Goal: Task Accomplishment & Management: Manage account settings

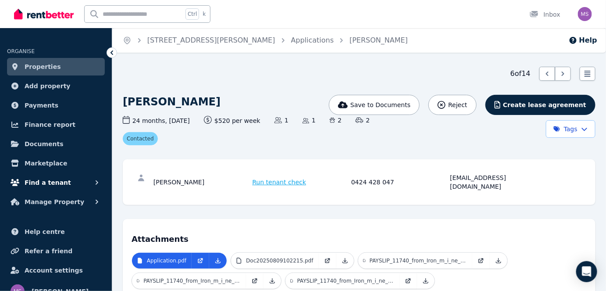
click at [56, 185] on span "Find a tenant" at bounding box center [48, 182] width 46 height 11
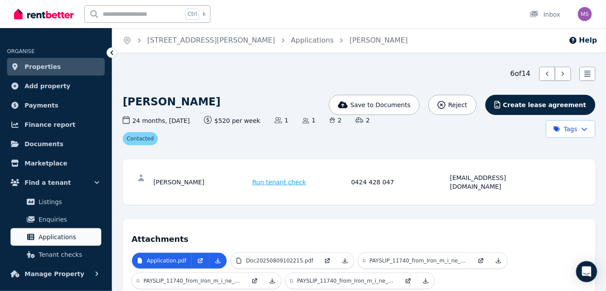
click at [55, 232] on span "Applications" at bounding box center [68, 237] width 59 height 11
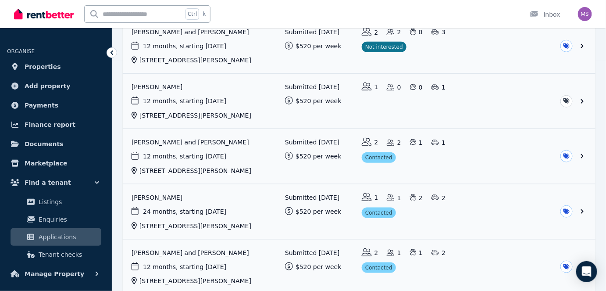
scroll to position [233, 0]
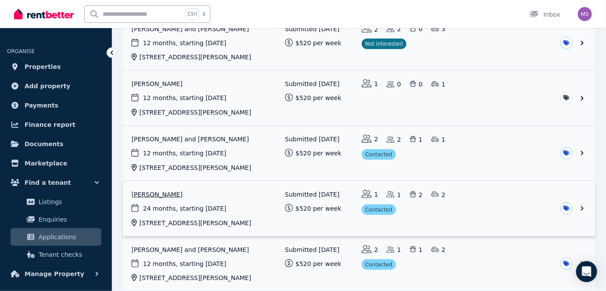
click at [165, 190] on link "View application: Jason Boneham" at bounding box center [359, 208] width 473 height 55
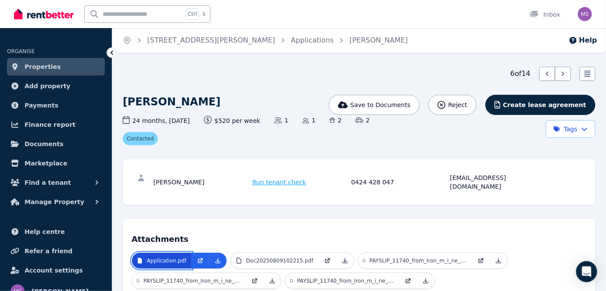
click at [164, 257] on p "Application.pdf" at bounding box center [166, 260] width 39 height 7
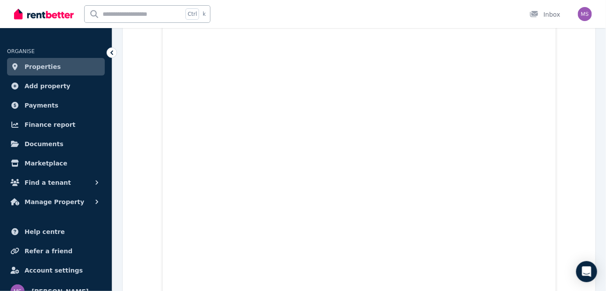
scroll to position [3216, 0]
click at [60, 182] on span "Find a tenant" at bounding box center [48, 182] width 46 height 11
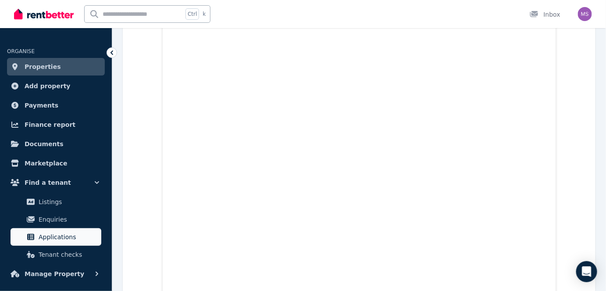
click at [56, 233] on span "Applications" at bounding box center [68, 237] width 59 height 11
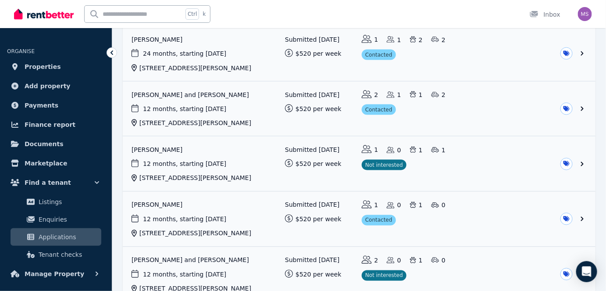
scroll to position [404, 0]
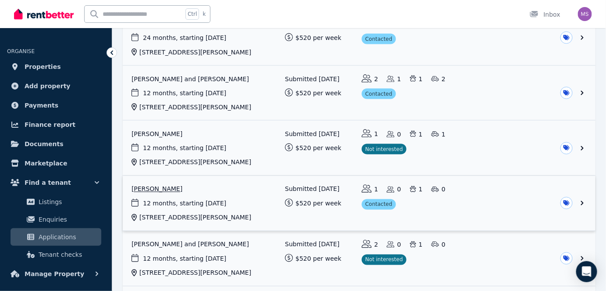
click at [155, 188] on link "View application: Akash Kumar" at bounding box center [359, 203] width 473 height 55
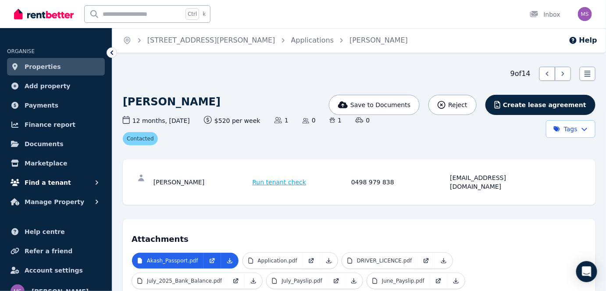
click at [48, 186] on span "Find a tenant" at bounding box center [48, 182] width 46 height 11
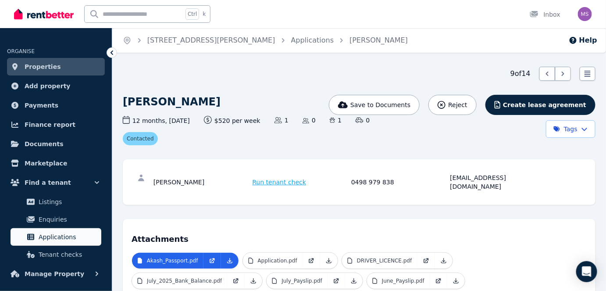
click at [58, 241] on span "Applications" at bounding box center [68, 237] width 59 height 11
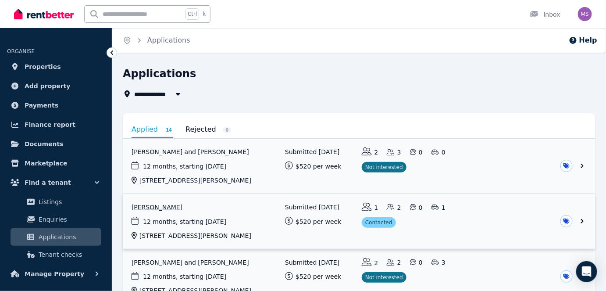
click at [157, 208] on link "View application: Travis Neal" at bounding box center [359, 221] width 473 height 55
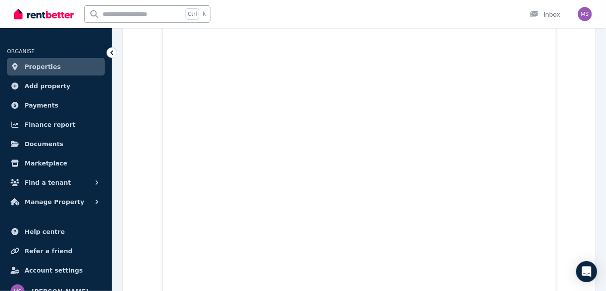
scroll to position [4837, 0]
drag, startPoint x: 606, startPoint y: 288, endPoint x: 609, endPoint y: 284, distance: 4.7
click at [70, 182] on button "Find a tenant" at bounding box center [56, 183] width 98 height 18
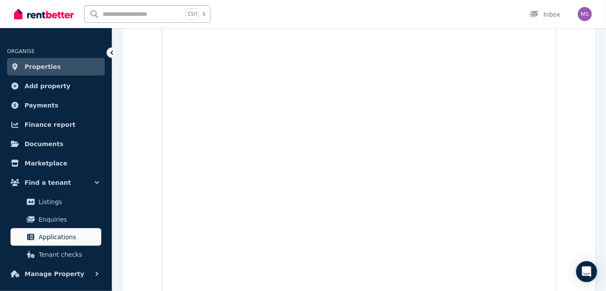
click at [63, 240] on span "Applications" at bounding box center [68, 237] width 59 height 11
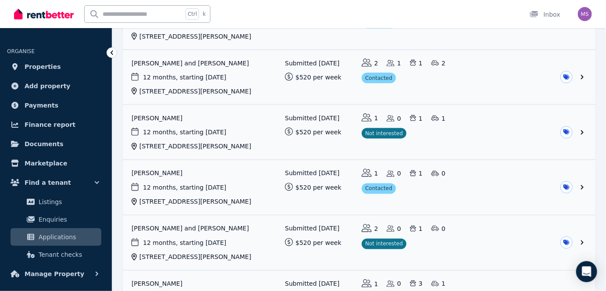
scroll to position [415, 0]
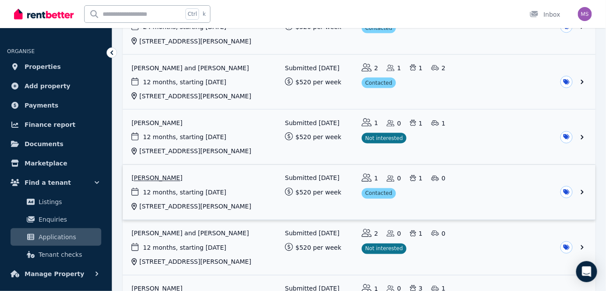
click at [157, 176] on link "View application: Akash Kumar" at bounding box center [359, 192] width 473 height 55
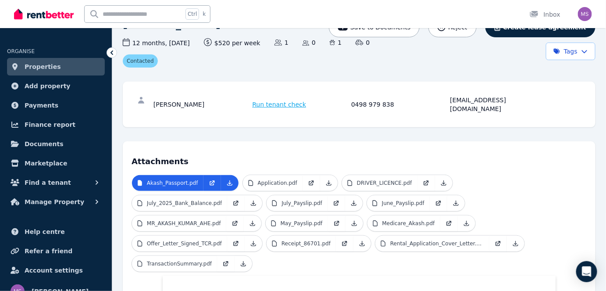
scroll to position [97, 0]
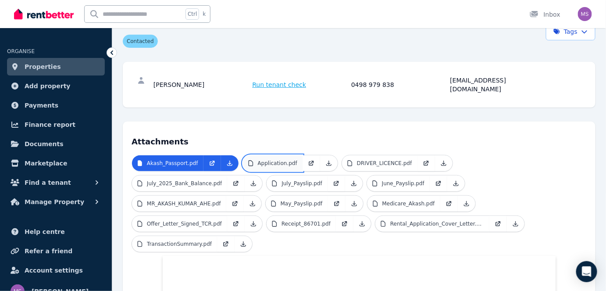
click at [278, 160] on p "Application.pdf" at bounding box center [277, 163] width 39 height 7
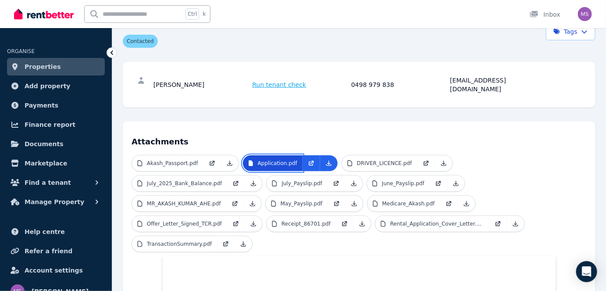
click at [278, 160] on p "Application.pdf" at bounding box center [277, 163] width 39 height 7
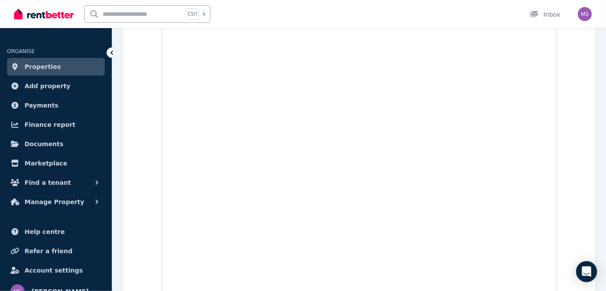
scroll to position [929, 0]
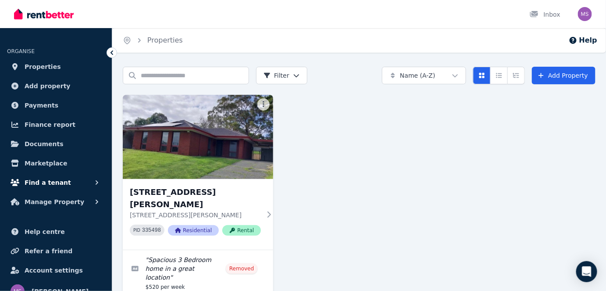
click at [47, 186] on span "Find a tenant" at bounding box center [48, 182] width 46 height 11
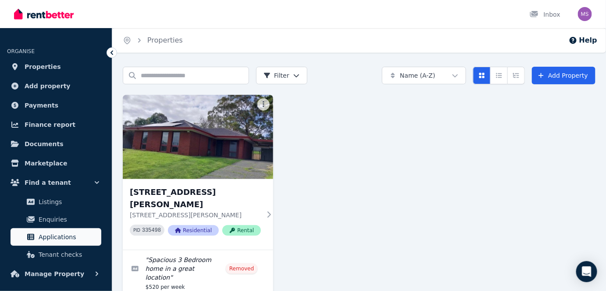
click at [51, 228] on link "Applications" at bounding box center [56, 237] width 91 height 18
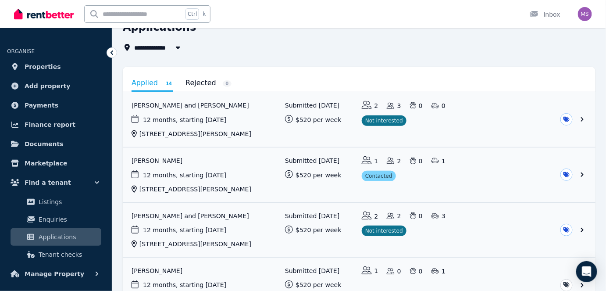
scroll to position [46, 0]
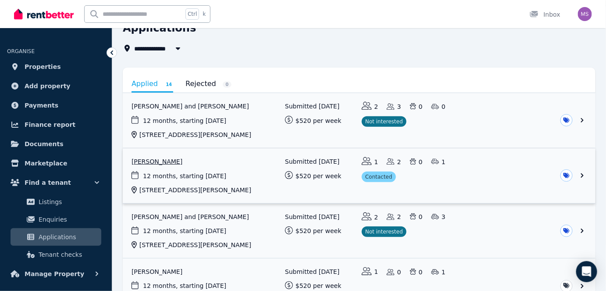
click at [152, 165] on link "View application: Travis Neal" at bounding box center [359, 175] width 473 height 55
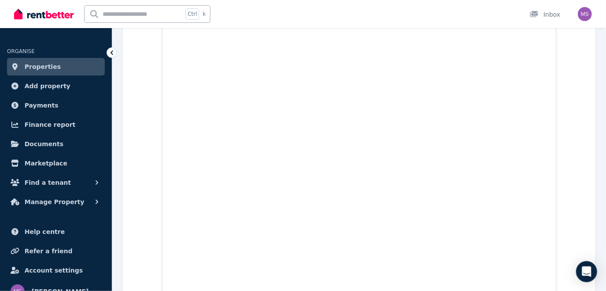
scroll to position [2622, 0]
click at [606, 2] on div "Open main menu Ctrl k Inbox Open user menu" at bounding box center [303, 14] width 606 height 28
click at [69, 186] on button "Find a tenant" at bounding box center [56, 183] width 98 height 18
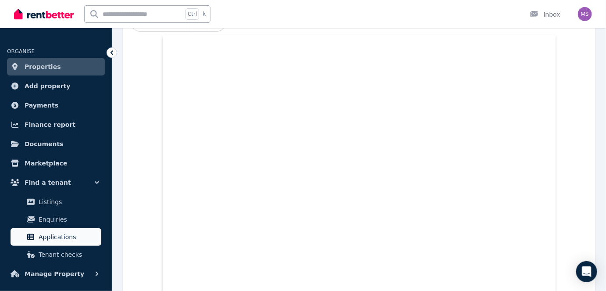
click at [66, 242] on span "Applications" at bounding box center [68, 237] width 59 height 11
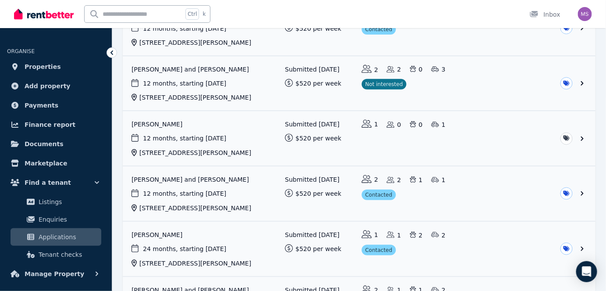
scroll to position [195, 0]
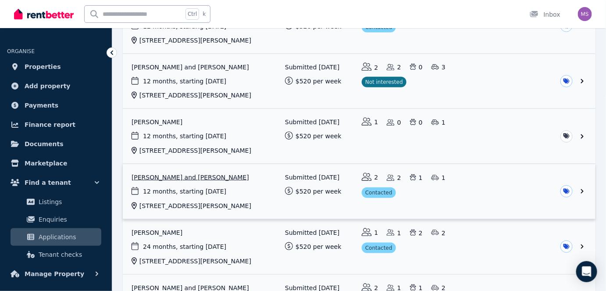
click at [172, 178] on link "View application: Cuong Nguyen and Chi Dinh" at bounding box center [359, 191] width 473 height 55
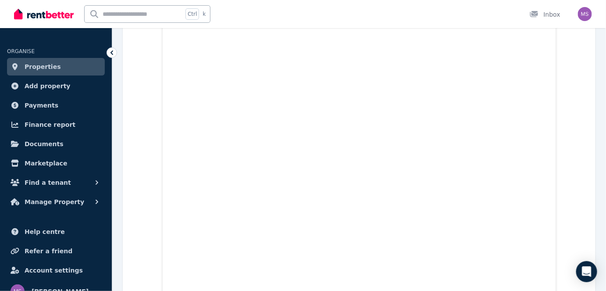
scroll to position [5649, 0]
click at [60, 185] on span "Find a tenant" at bounding box center [48, 182] width 46 height 11
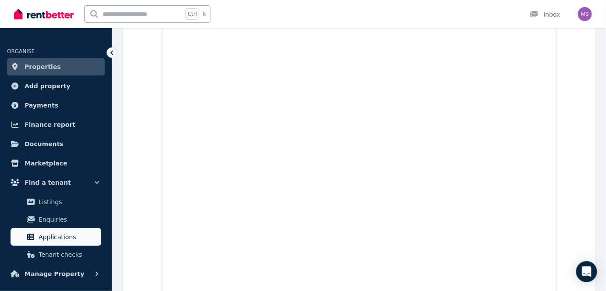
click at [55, 230] on link "Applications" at bounding box center [56, 237] width 91 height 18
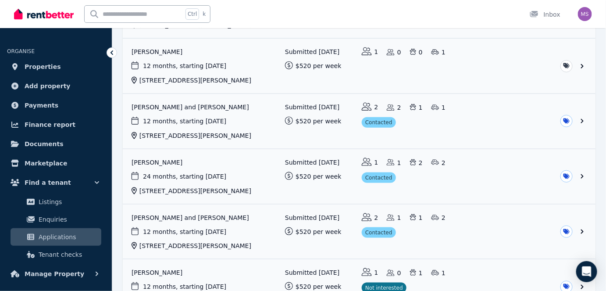
scroll to position [271, 0]
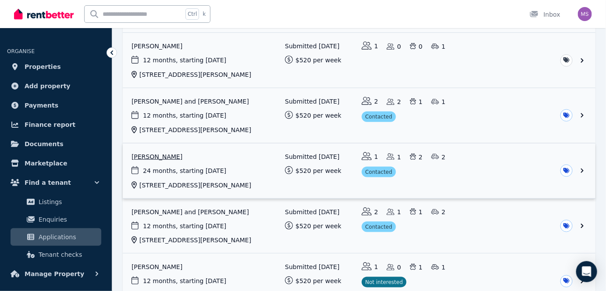
click at [242, 162] on link "View application: Jason Boneham" at bounding box center [359, 170] width 473 height 55
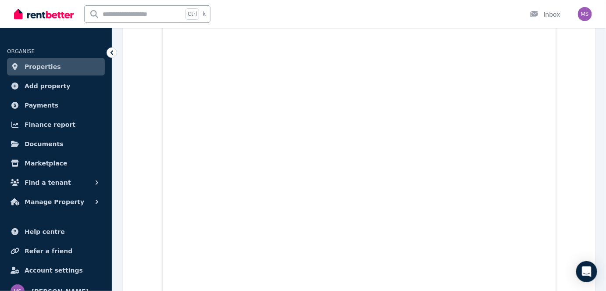
scroll to position [2511, 0]
click at [98, 188] on button "Find a tenant" at bounding box center [56, 183] width 98 height 18
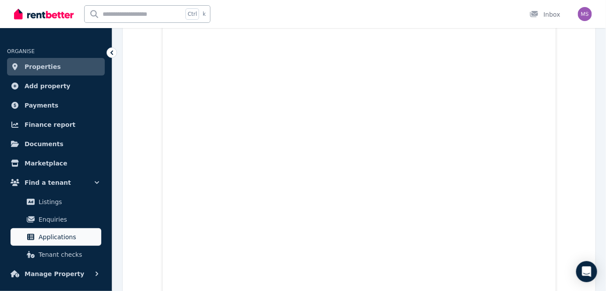
click at [70, 234] on span "Applications" at bounding box center [68, 237] width 59 height 11
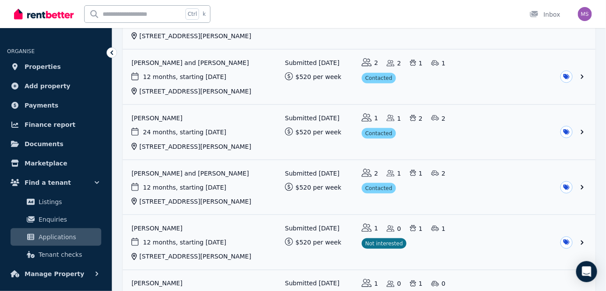
scroll to position [318, 0]
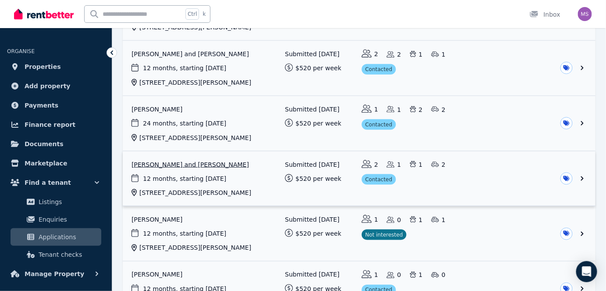
click at [205, 162] on link "View application: Britney Williams and Minyonne Dube" at bounding box center [359, 178] width 473 height 55
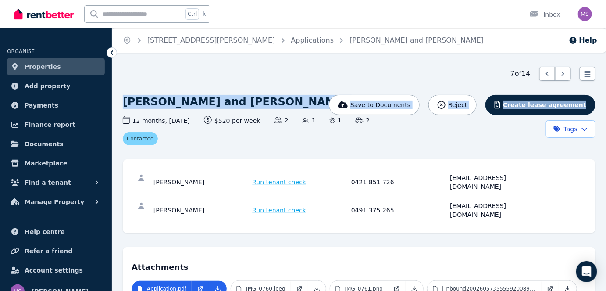
drag, startPoint x: 605, startPoint y: 60, endPoint x: 600, endPoint y: 98, distance: 38.5
click at [600, 98] on div "Home 6 Woodley Way, Parmelia Applications Britney Williams and Minyonne Dube He…" at bounding box center [303, 145] width 606 height 291
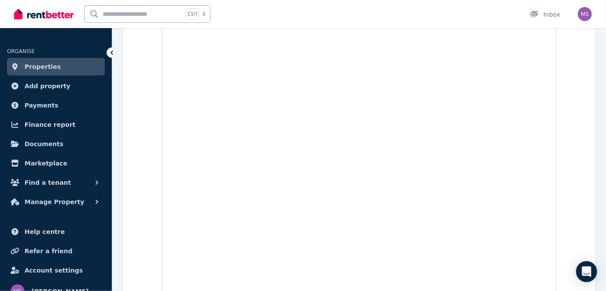
scroll to position [4539, 0]
click at [99, 184] on icon "button" at bounding box center [97, 182] width 9 height 9
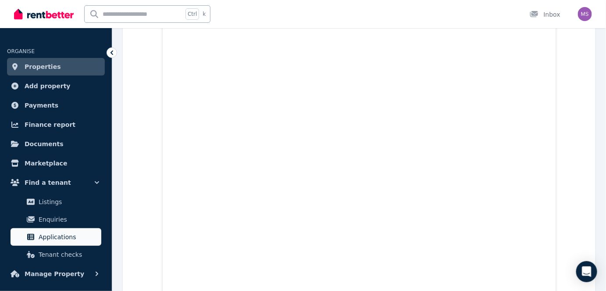
click at [57, 232] on span "Applications" at bounding box center [68, 237] width 59 height 11
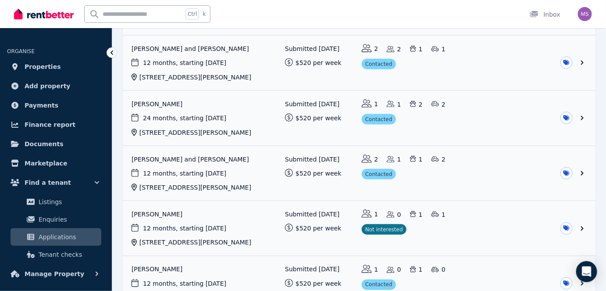
scroll to position [333, 0]
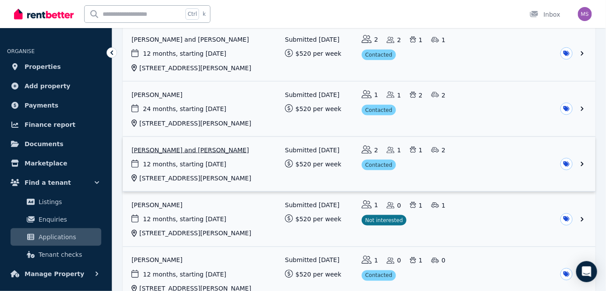
click at [372, 164] on link "View application: Britney Williams and Minyonne Dube" at bounding box center [359, 164] width 473 height 55
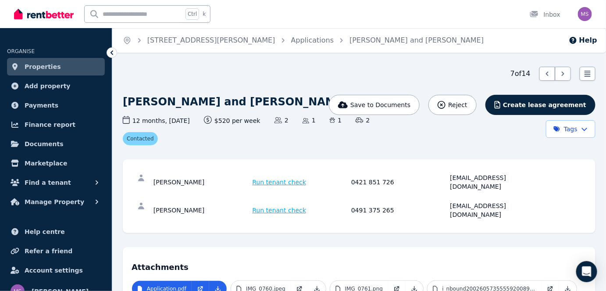
click at [583, 126] on html "Open main menu Ctrl k Inbox Open user menu ORGANISE Properties Add property Pay…" at bounding box center [303, 145] width 606 height 291
click at [58, 185] on html "Open main menu Ctrl k Inbox Open user menu ORGANISE Properties Add property Pay…" at bounding box center [303, 145] width 606 height 291
click at [97, 180] on icon "button" at bounding box center [97, 182] width 9 height 9
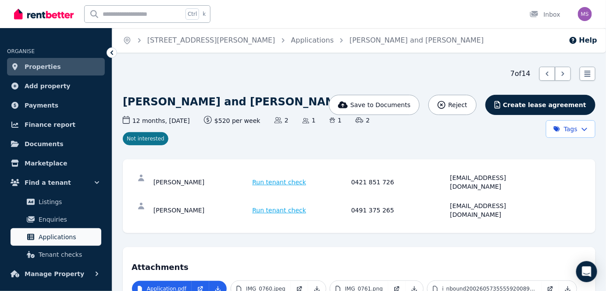
click at [71, 235] on span "Applications" at bounding box center [68, 237] width 59 height 11
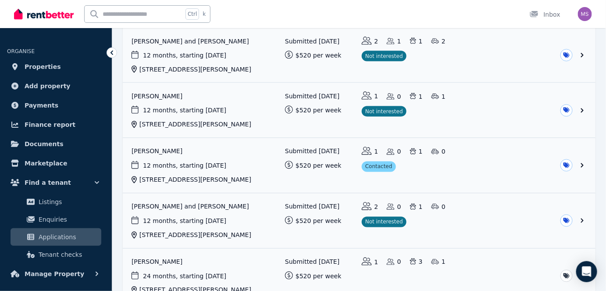
scroll to position [473, 0]
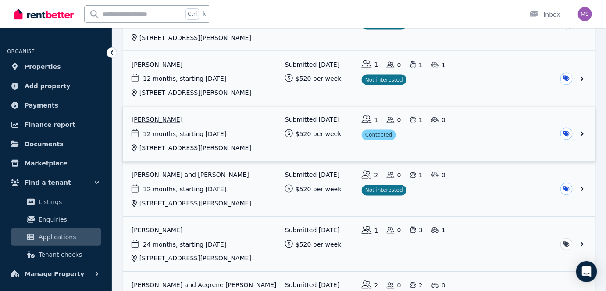
click at [161, 114] on link "View application: Akash Kumar" at bounding box center [359, 134] width 473 height 55
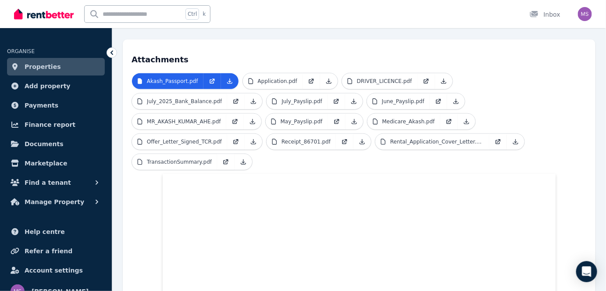
scroll to position [181, 0]
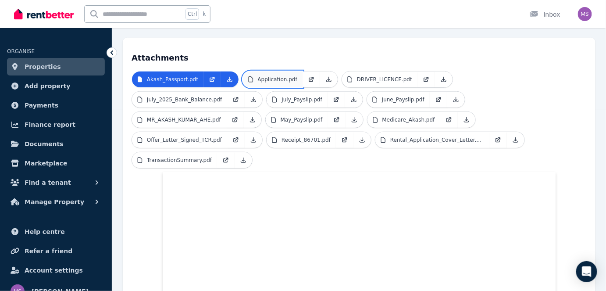
click at [279, 75] on link "Application.pdf" at bounding box center [273, 80] width 60 height 16
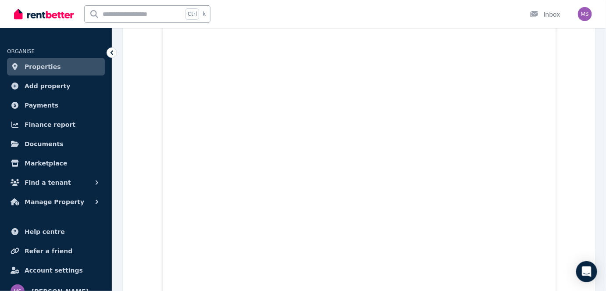
scroll to position [6291, 0]
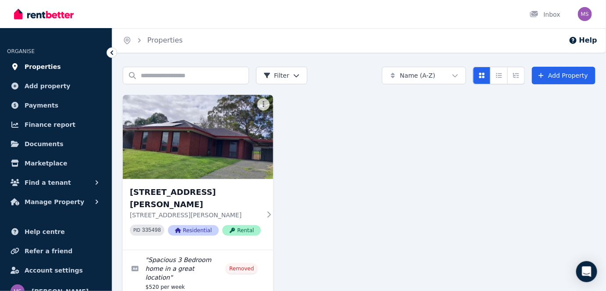
click at [43, 67] on span "Properties" at bounding box center [43, 66] width 36 height 11
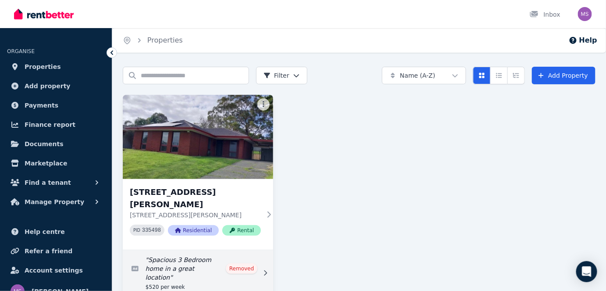
click at [244, 251] on link "Edit listing: Spacious 3 Bedroom home in a great location" at bounding box center [198, 273] width 150 height 46
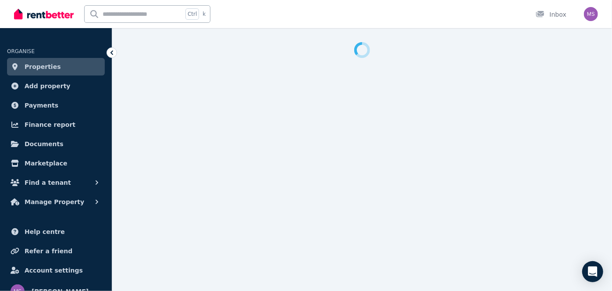
select select "**********"
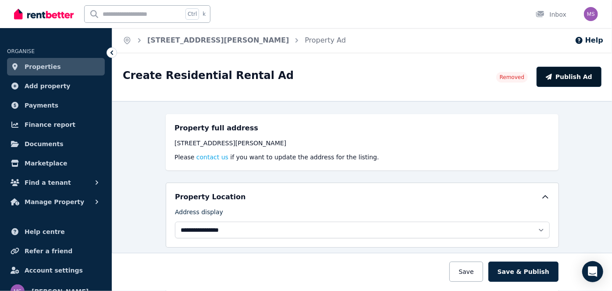
click at [562, 78] on button "Publish Ad" at bounding box center [569, 77] width 65 height 20
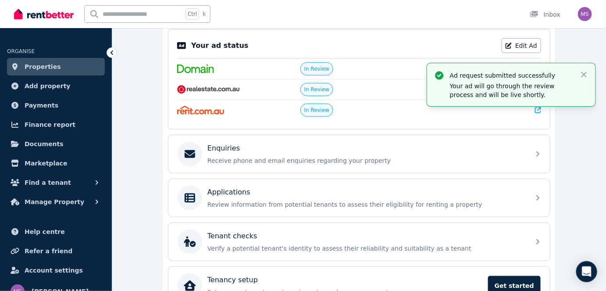
scroll to position [228, 0]
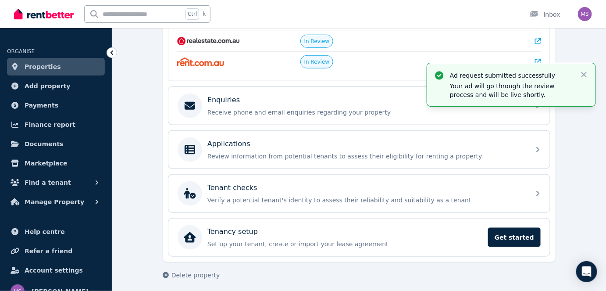
click at [30, 71] on span "Properties" at bounding box center [43, 66] width 36 height 11
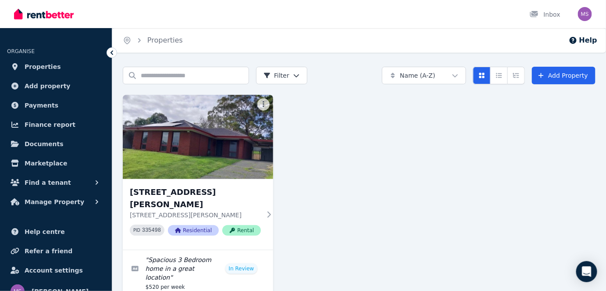
scroll to position [41, 0]
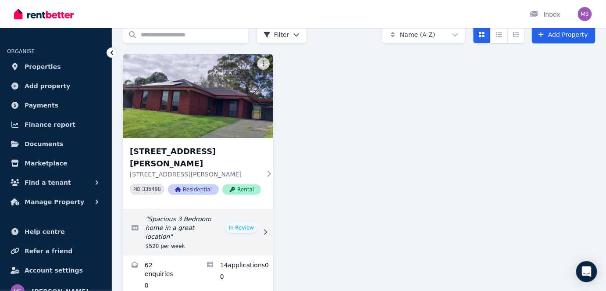
click at [243, 209] on link "Edit listing: Spacious 3 Bedroom home in a great location" at bounding box center [198, 232] width 150 height 46
select select "**********"
